Goal: Task Accomplishment & Management: Use online tool/utility

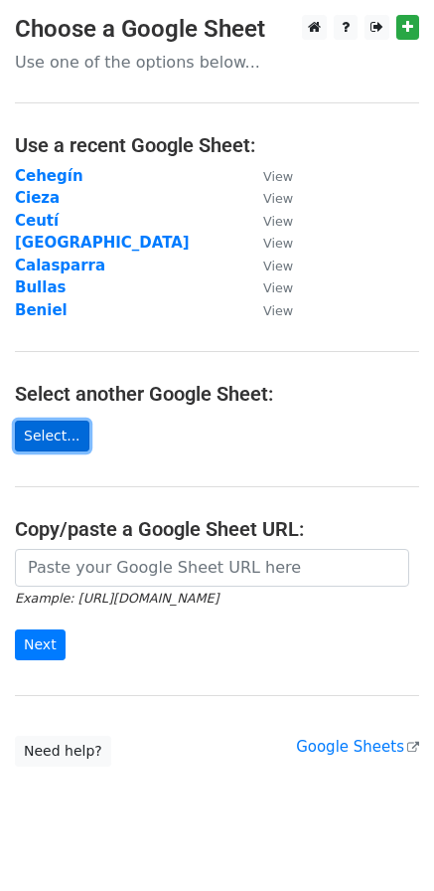
click at [43, 444] on link "Select..." at bounding box center [52, 435] width 75 height 31
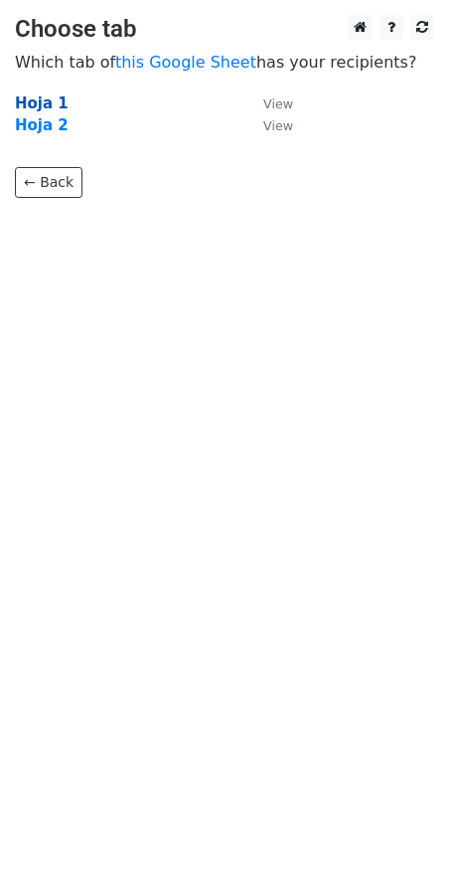
click at [35, 99] on strong "Hoja 1" at bounding box center [42, 103] width 54 height 18
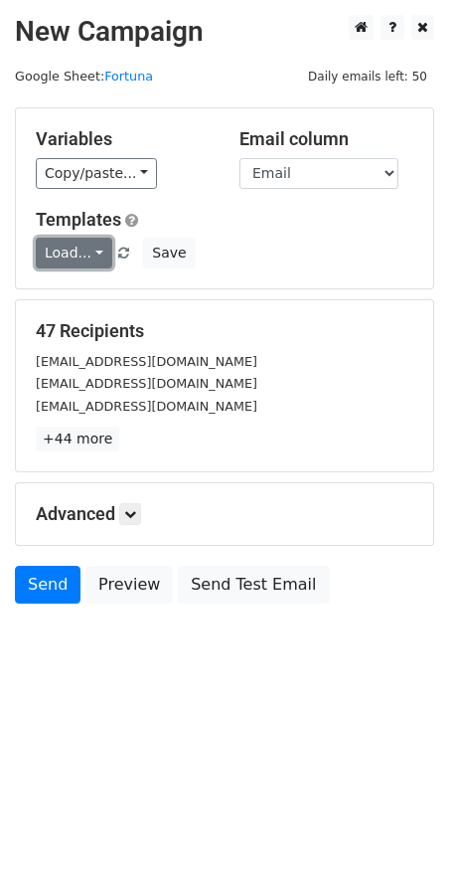
click at [90, 252] on link "Load..." at bounding box center [74, 253] width 77 height 31
click at [94, 292] on link "Mail servicios" at bounding box center [115, 298] width 157 height 32
click at [133, 508] on icon at bounding box center [130, 514] width 12 height 12
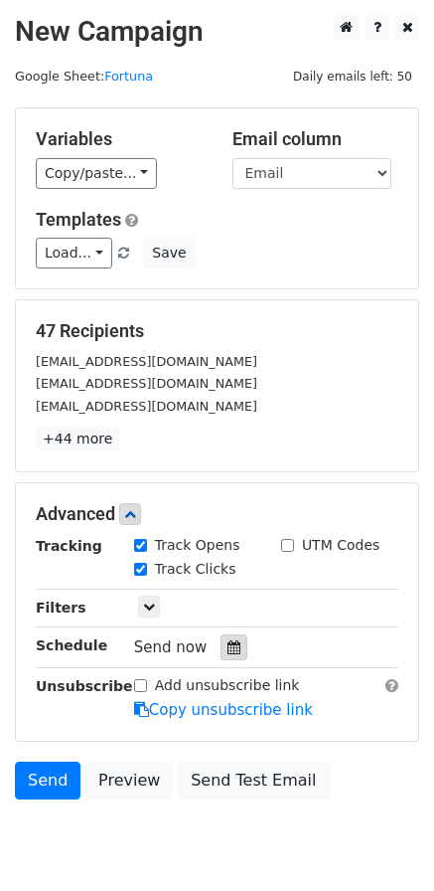
click at [228, 650] on icon at bounding box center [234, 647] width 13 height 14
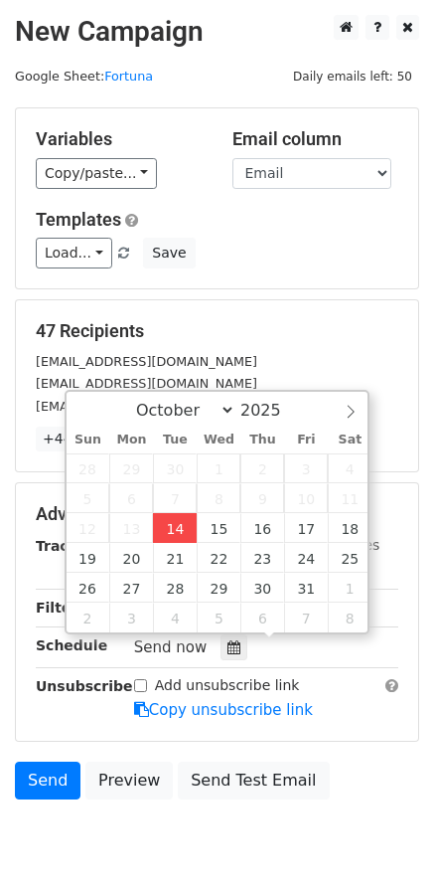
type input "[DATE] 12:00"
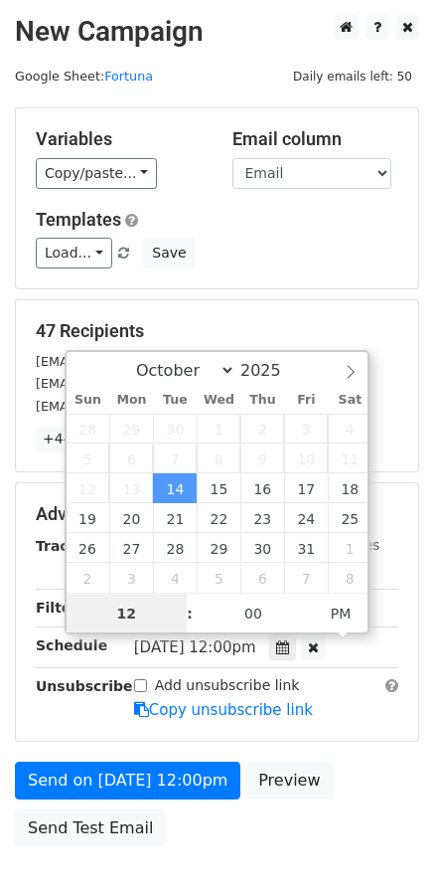
scroll to position [1, 0]
type input "06"
type input "[DATE] 06:00"
click at [354, 616] on span "PM" at bounding box center [341, 612] width 55 height 40
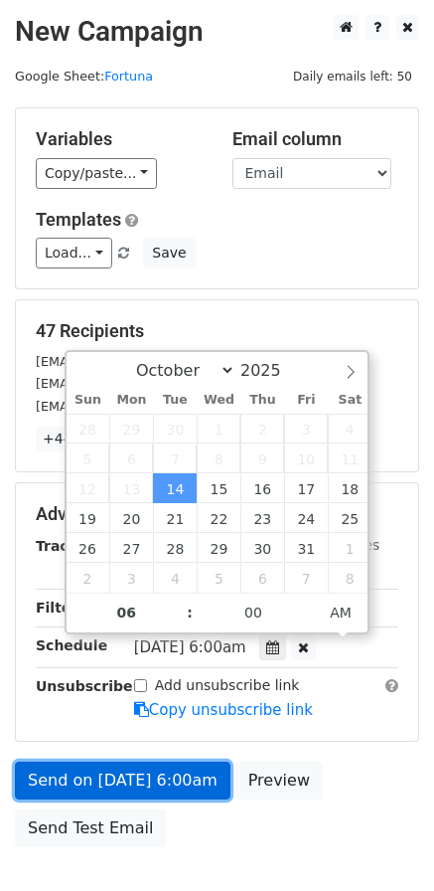
click at [113, 771] on link "Send on [DATE] 6:00am" at bounding box center [123, 780] width 216 height 38
